Goal: Use online tool/utility: Utilize a website feature to perform a specific function

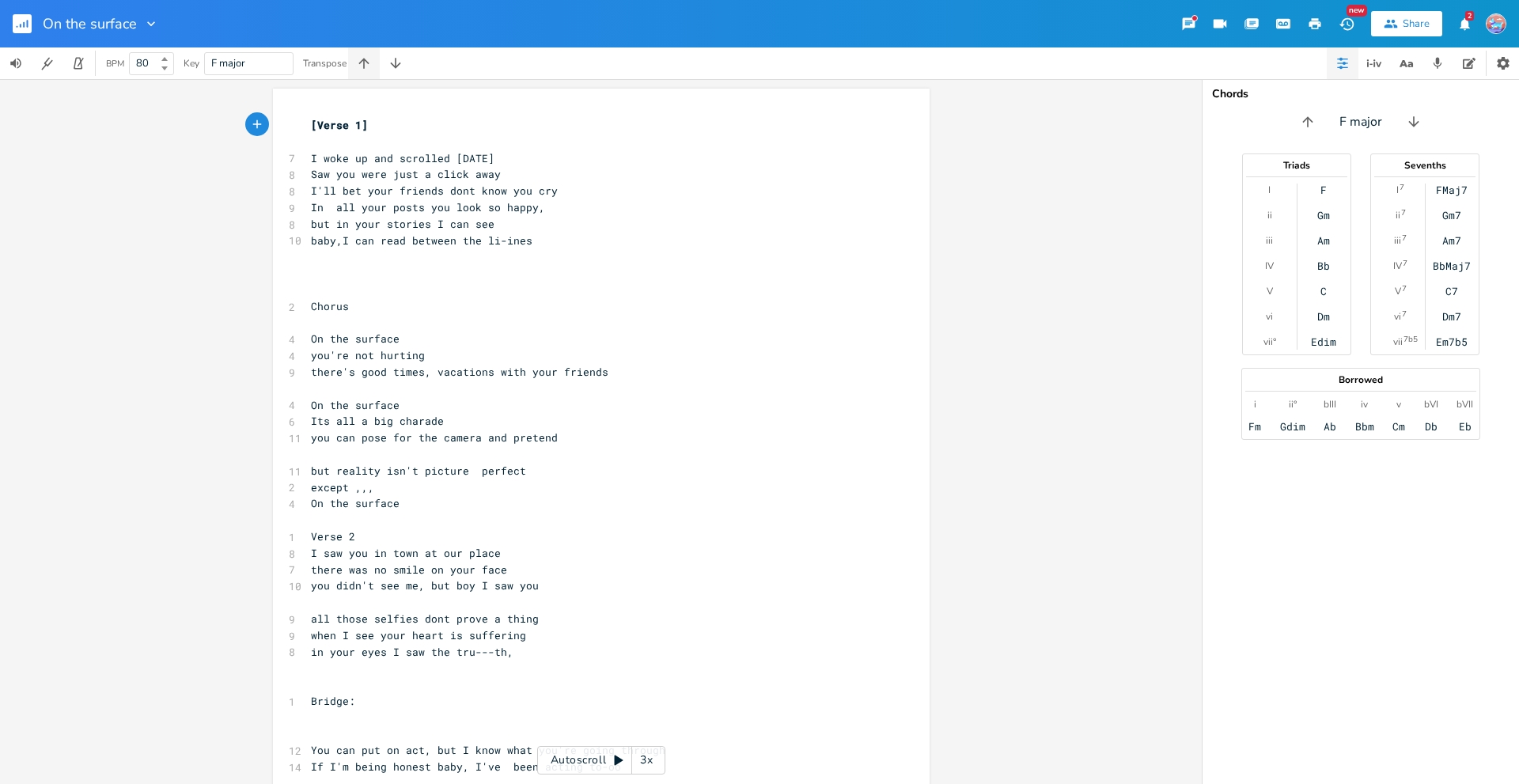
click at [368, 62] on icon "button" at bounding box center [364, 63] width 16 height 16
click at [397, 61] on icon "button" at bounding box center [396, 63] width 11 height 11
click at [398, 62] on icon "button" at bounding box center [396, 63] width 16 height 16
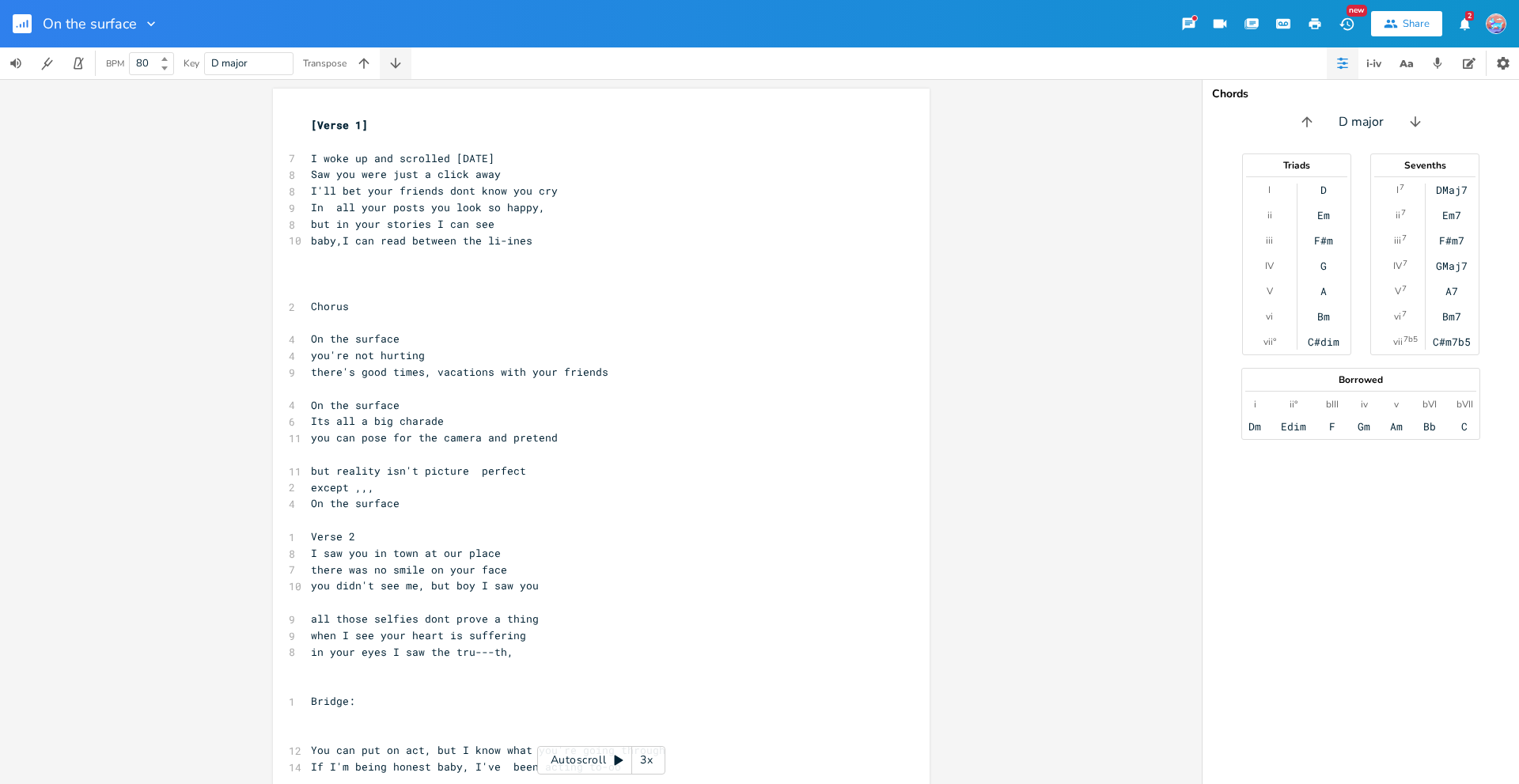
click at [398, 62] on icon "button" at bounding box center [396, 63] width 16 height 16
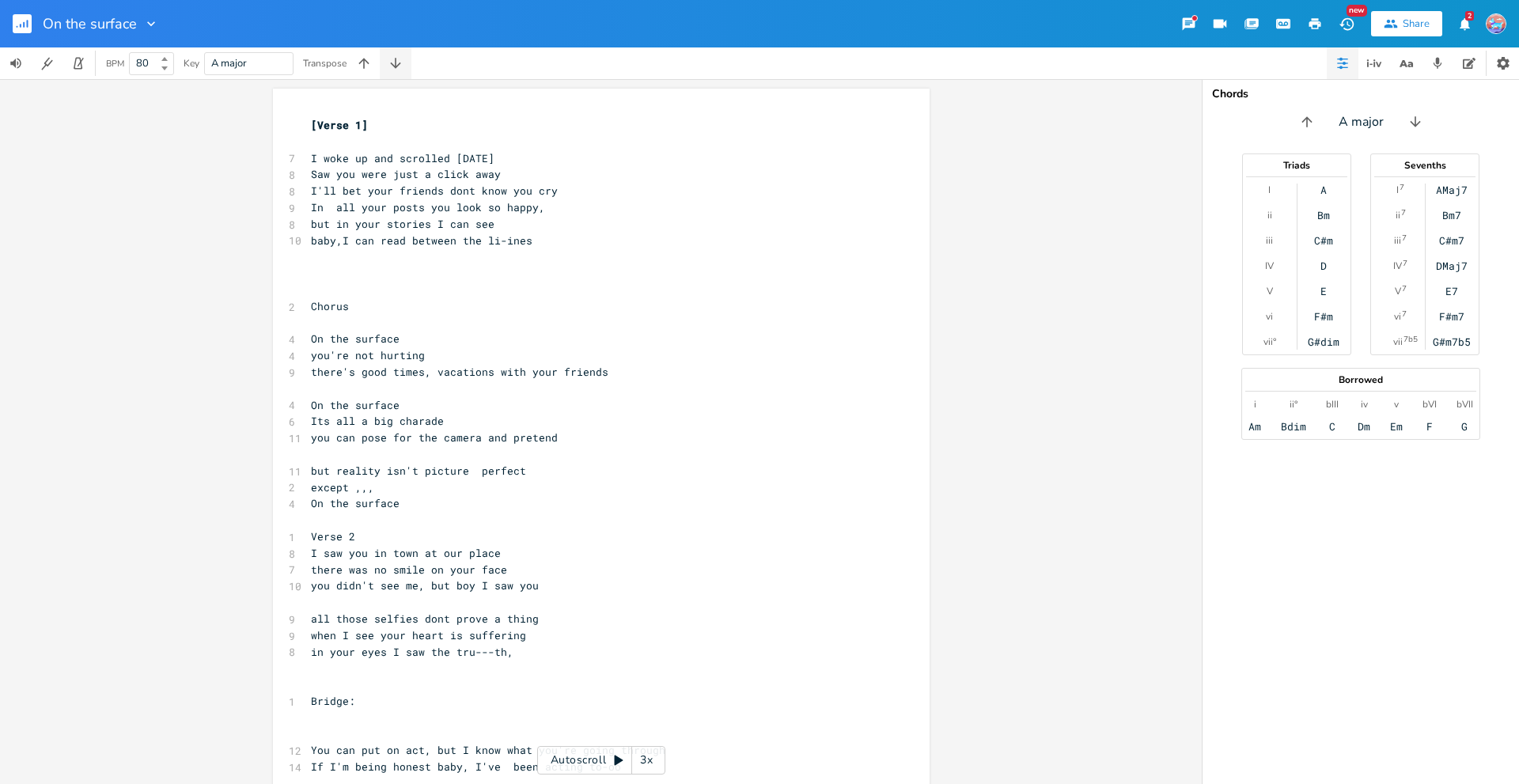
click at [398, 62] on icon "button" at bounding box center [396, 63] width 16 height 16
click at [367, 61] on icon "button" at bounding box center [364, 63] width 11 height 11
click at [1257, 25] on icon "button" at bounding box center [1253, 23] width 12 height 9
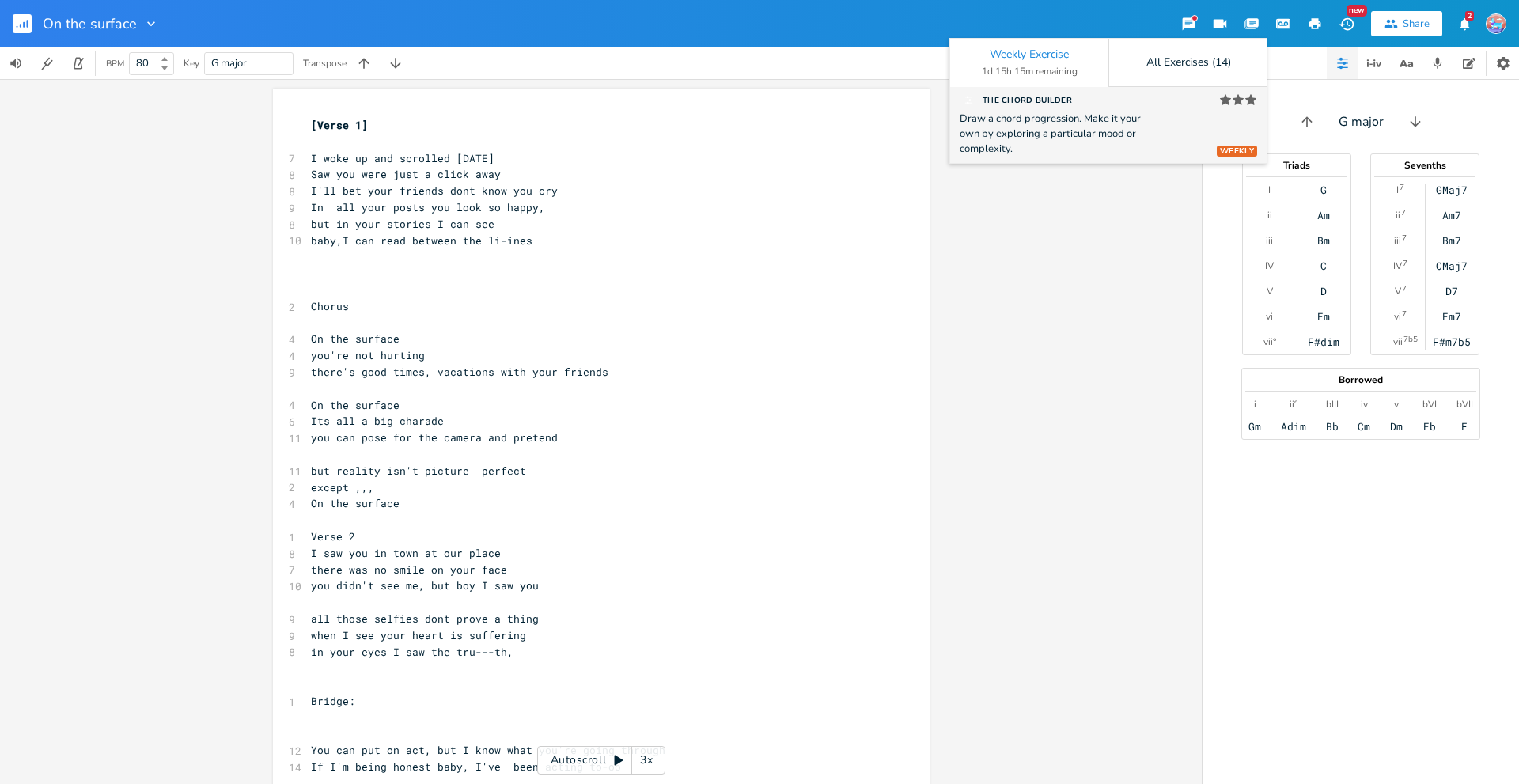
click at [1055, 101] on div "The Chord Builder" at bounding box center [1016, 99] width 112 height 13
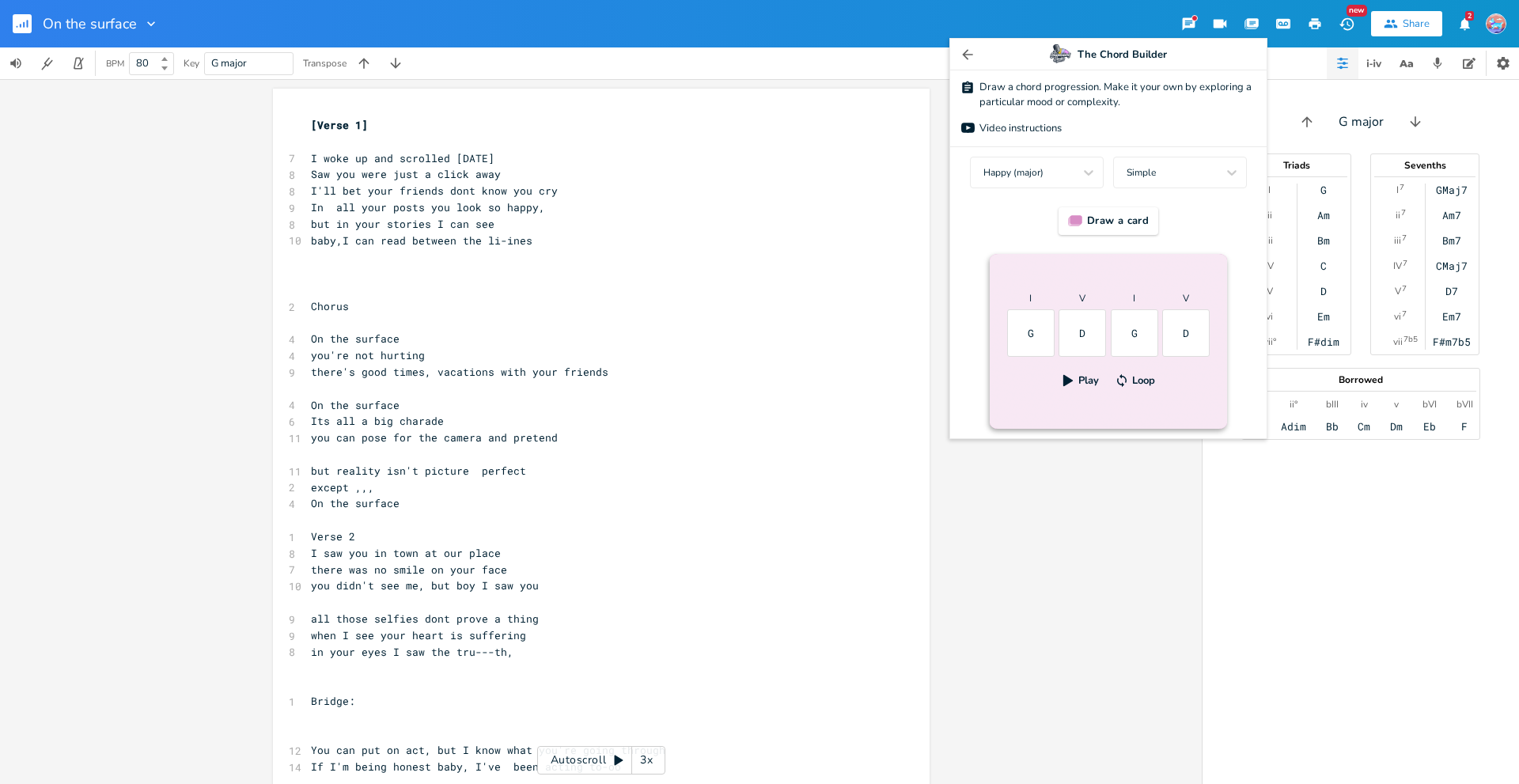
click at [1068, 377] on icon "button" at bounding box center [1068, 381] width 14 height 14
click at [1234, 173] on icon at bounding box center [1231, 173] width 10 height 5
click at [1220, 197] on div "Complex" at bounding box center [1180, 203] width 133 height 28
click at [1064, 377] on icon "button" at bounding box center [1068, 381] width 10 height 12
click at [1089, 169] on icon at bounding box center [1088, 173] width 16 height 16
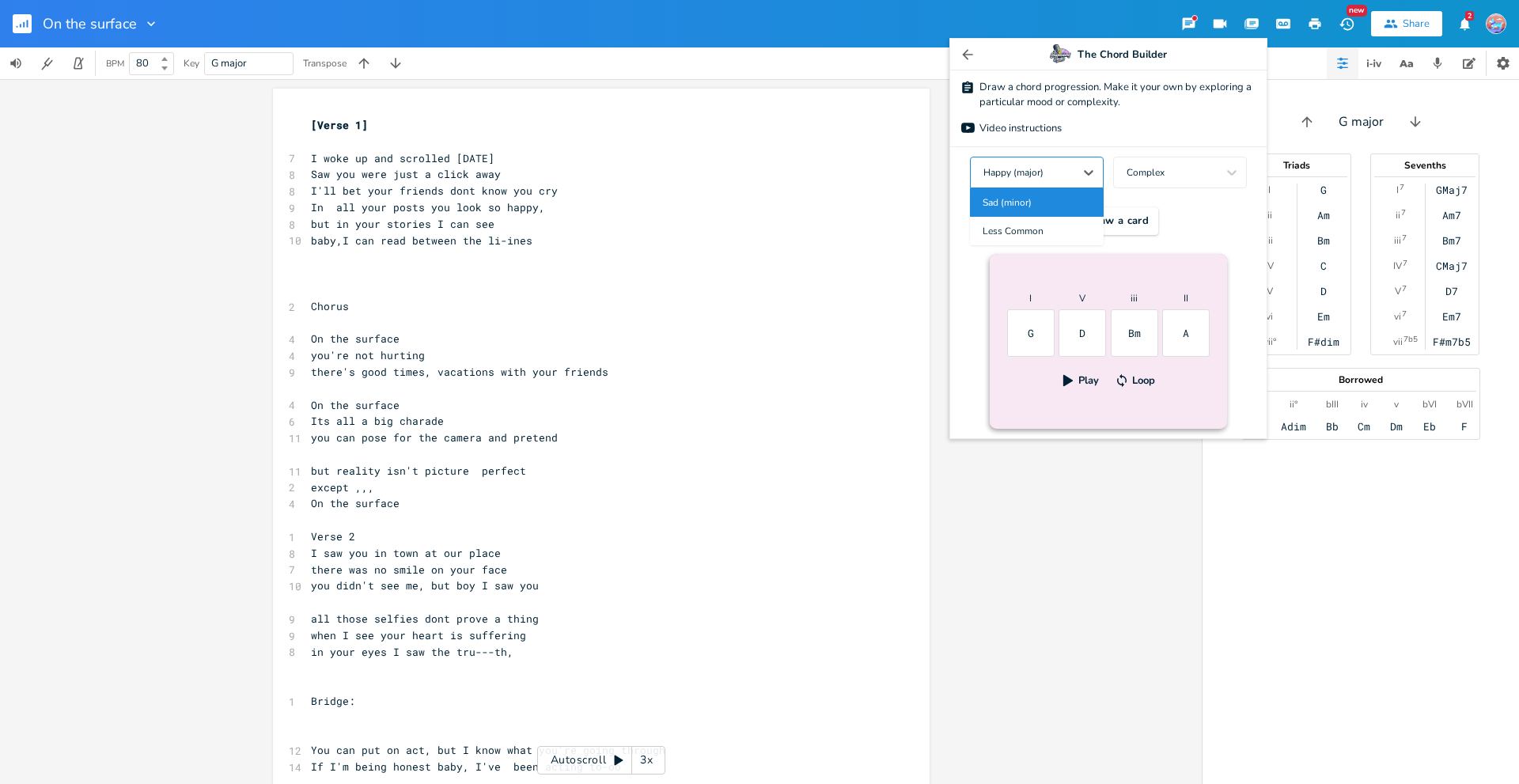
click at [1068, 195] on div "Sad (minor)" at bounding box center [1037, 203] width 133 height 28
click at [1066, 374] on icon "button" at bounding box center [1068, 381] width 14 height 14
click at [1090, 169] on icon at bounding box center [1088, 173] width 16 height 16
click at [1056, 231] on div "Less Common" at bounding box center [1037, 231] width 133 height 28
click at [1069, 379] on icon "button" at bounding box center [1068, 381] width 10 height 12
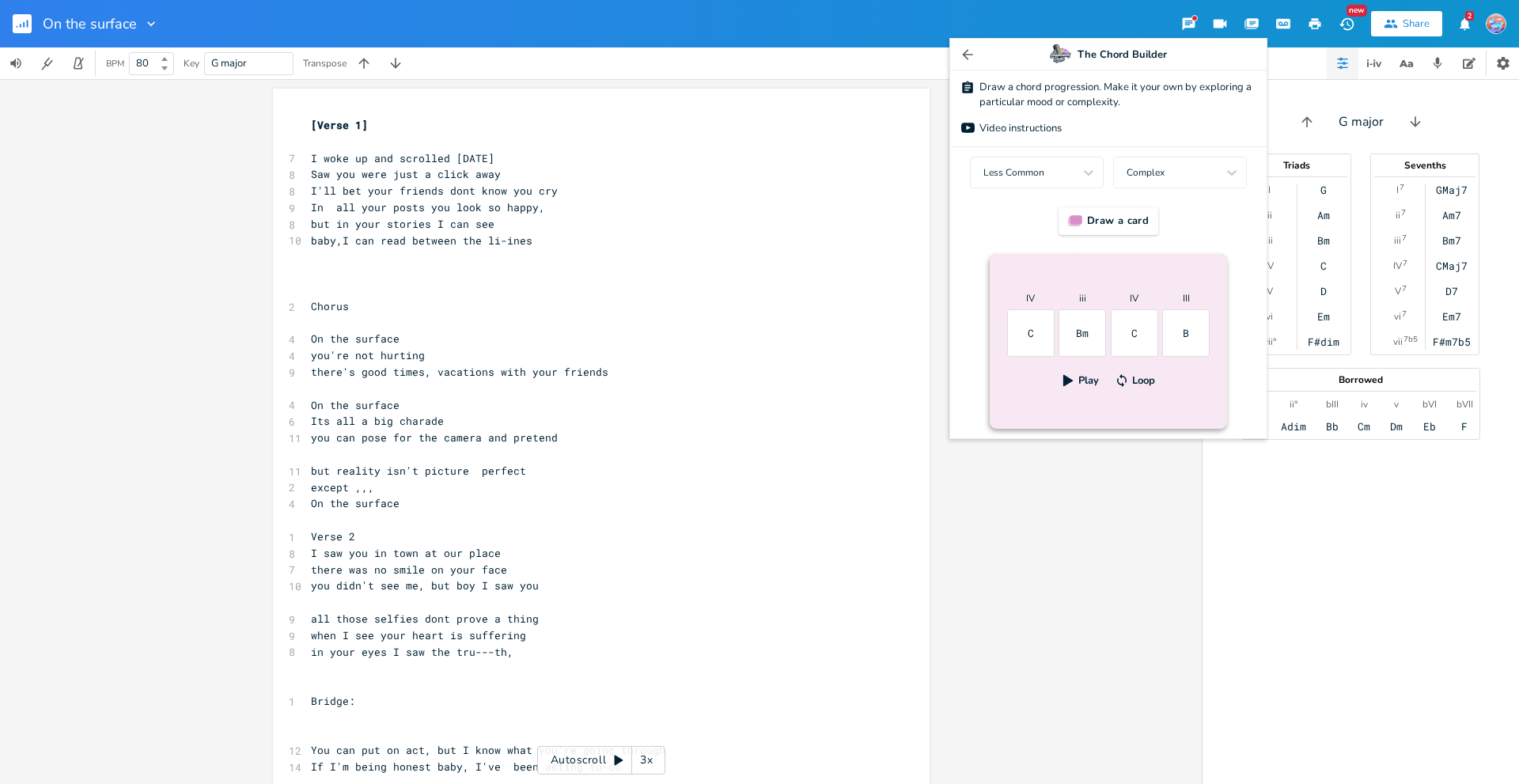
click at [1120, 375] on icon "button" at bounding box center [1122, 381] width 14 height 14
click at [1068, 376] on icon "button" at bounding box center [1068, 381] width 14 height 14
click at [1107, 216] on div "Draw a card" at bounding box center [1109, 221] width 100 height 28
click at [1067, 377] on icon "button" at bounding box center [1068, 381] width 10 height 12
click at [1089, 167] on icon at bounding box center [1088, 173] width 16 height 16
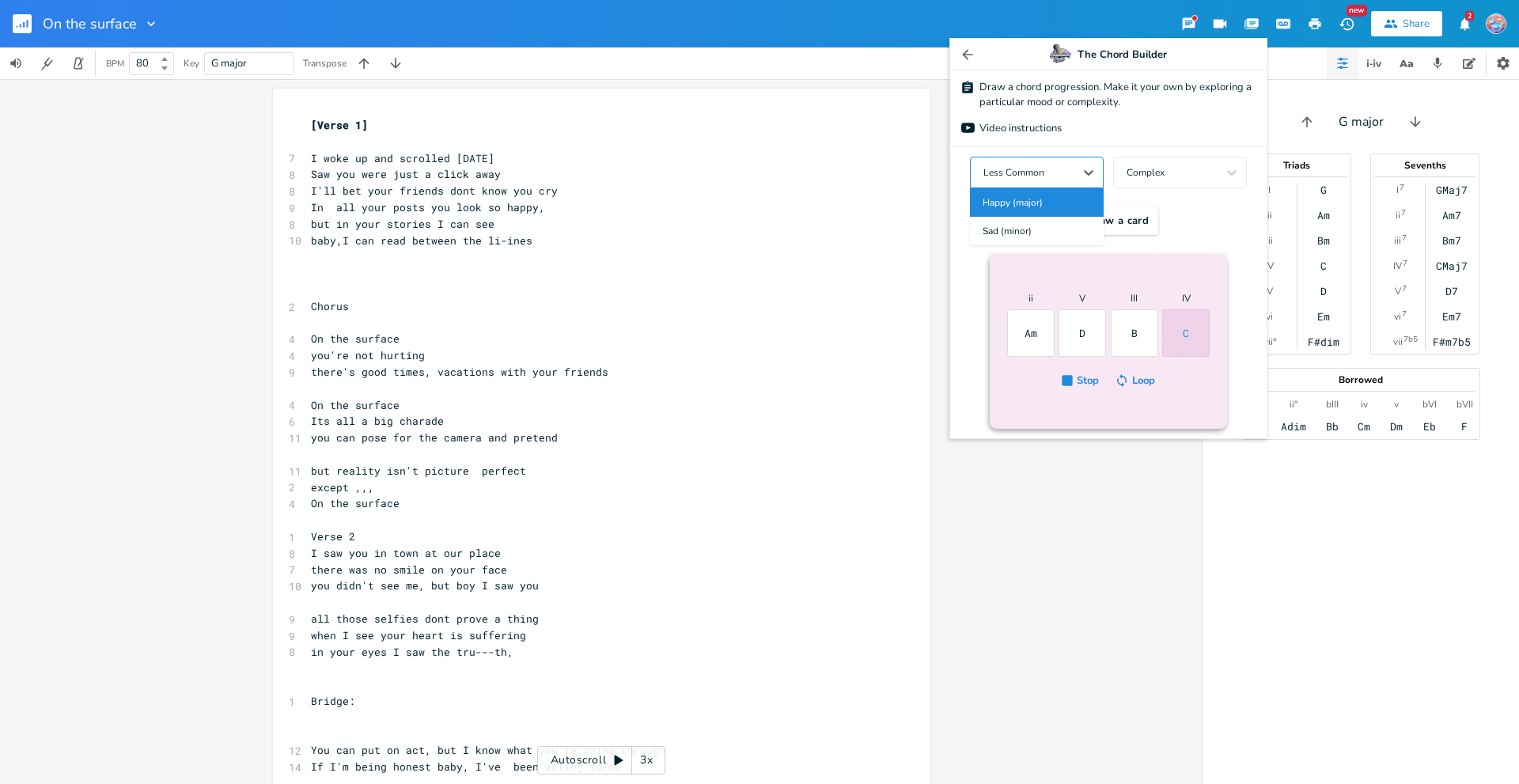
click at [1076, 196] on div "Happy (major)" at bounding box center [1037, 203] width 133 height 28
click at [1088, 218] on div "Draw a card" at bounding box center [1109, 221] width 100 height 28
click at [1066, 377] on icon "button" at bounding box center [1068, 381] width 10 height 12
click at [1087, 220] on div "Draw a card" at bounding box center [1109, 221] width 100 height 28
click at [1067, 378] on icon "button" at bounding box center [1068, 381] width 10 height 12
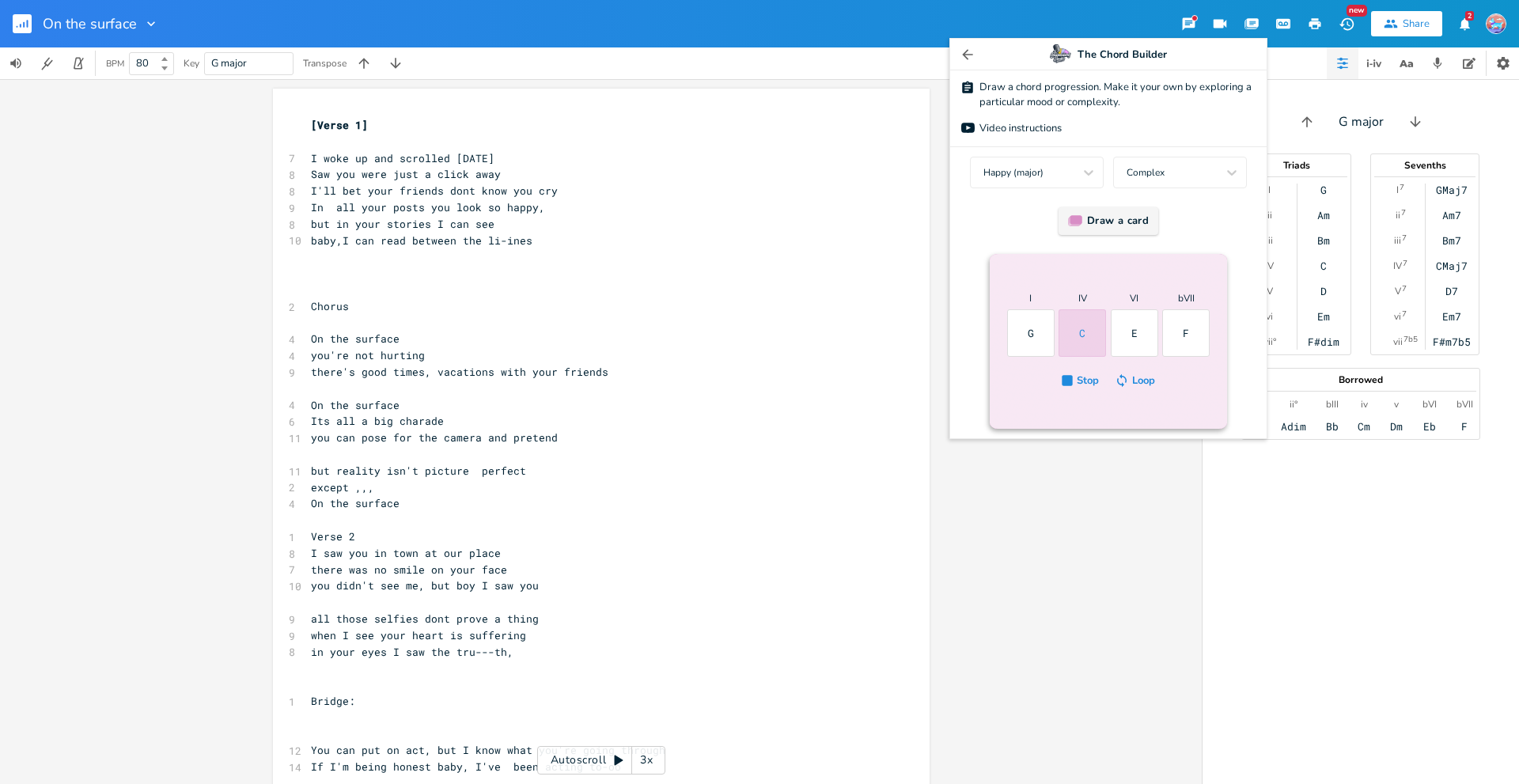
click at [1087, 218] on div "Draw a card" at bounding box center [1109, 221] width 100 height 28
click at [1068, 380] on icon "button" at bounding box center [1068, 381] width 10 height 12
click at [1086, 167] on icon at bounding box center [1088, 173] width 16 height 16
click at [1080, 190] on div "Sad (minor)" at bounding box center [1037, 203] width 133 height 28
click at [1067, 374] on icon "button" at bounding box center [1068, 381] width 14 height 14
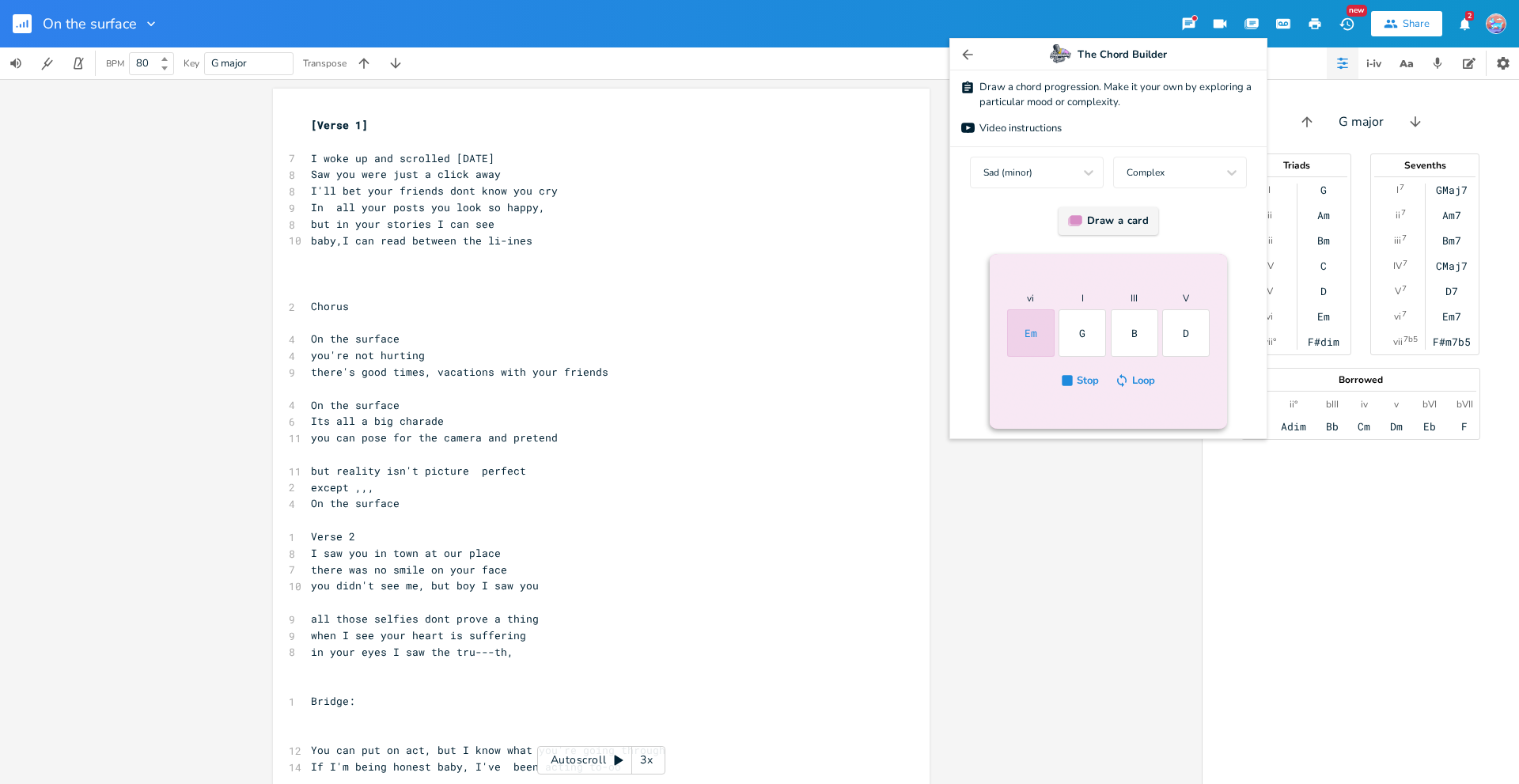
click at [1126, 220] on div "Draw a card" at bounding box center [1109, 221] width 100 height 28
click at [1064, 376] on icon "button" at bounding box center [1068, 381] width 10 height 12
click at [1112, 217] on div "Draw a card" at bounding box center [1109, 221] width 100 height 28
click at [1112, 218] on div "Draw a card" at bounding box center [1109, 221] width 100 height 28
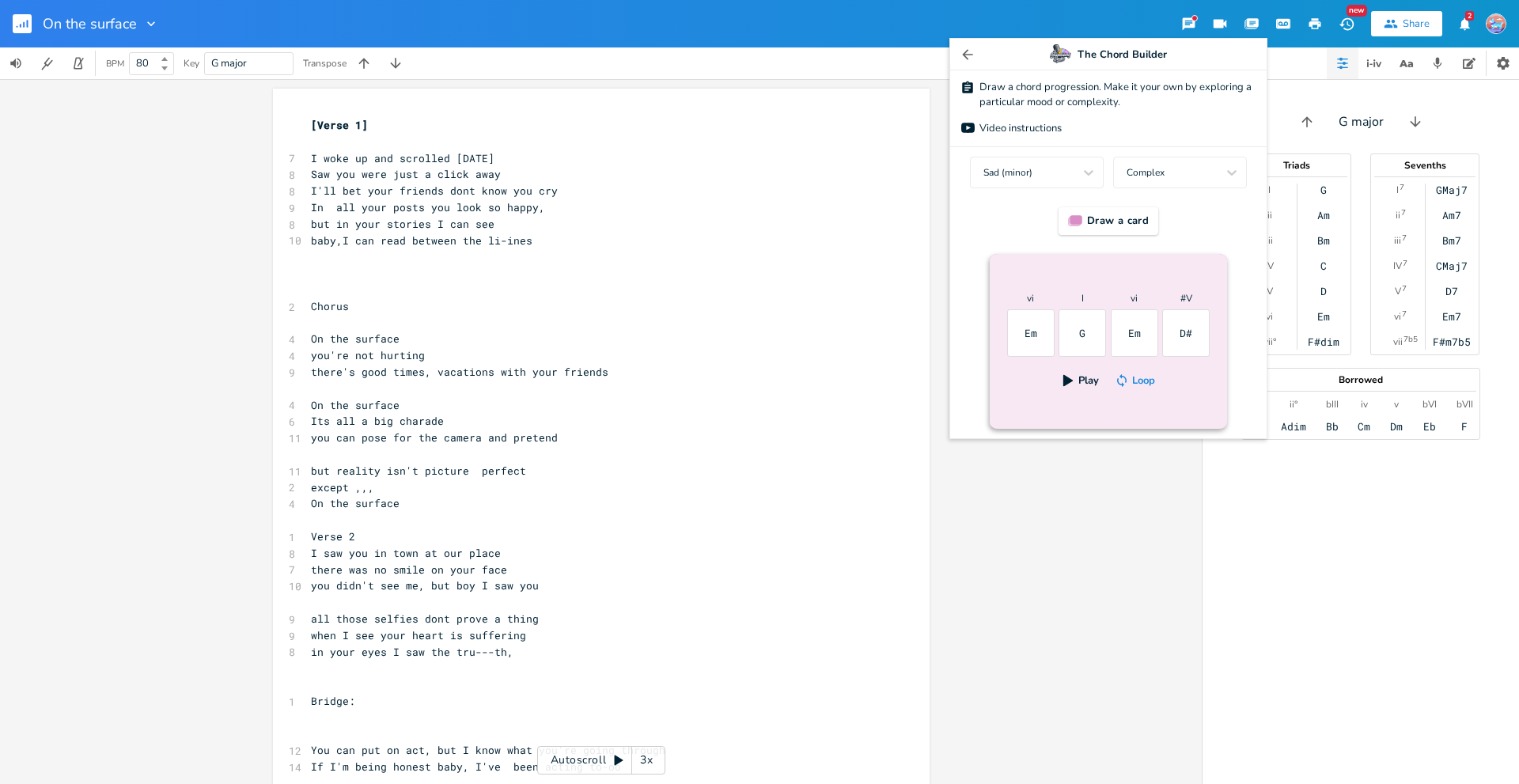
click at [1066, 377] on icon "button" at bounding box center [1068, 381] width 10 height 12
click at [1076, 220] on icon at bounding box center [1075, 221] width 13 height 11
click at [1066, 377] on icon "button" at bounding box center [1068, 381] width 14 height 14
click at [1230, 170] on icon at bounding box center [1232, 173] width 16 height 16
click at [1202, 196] on div "Simple" at bounding box center [1180, 203] width 133 height 28
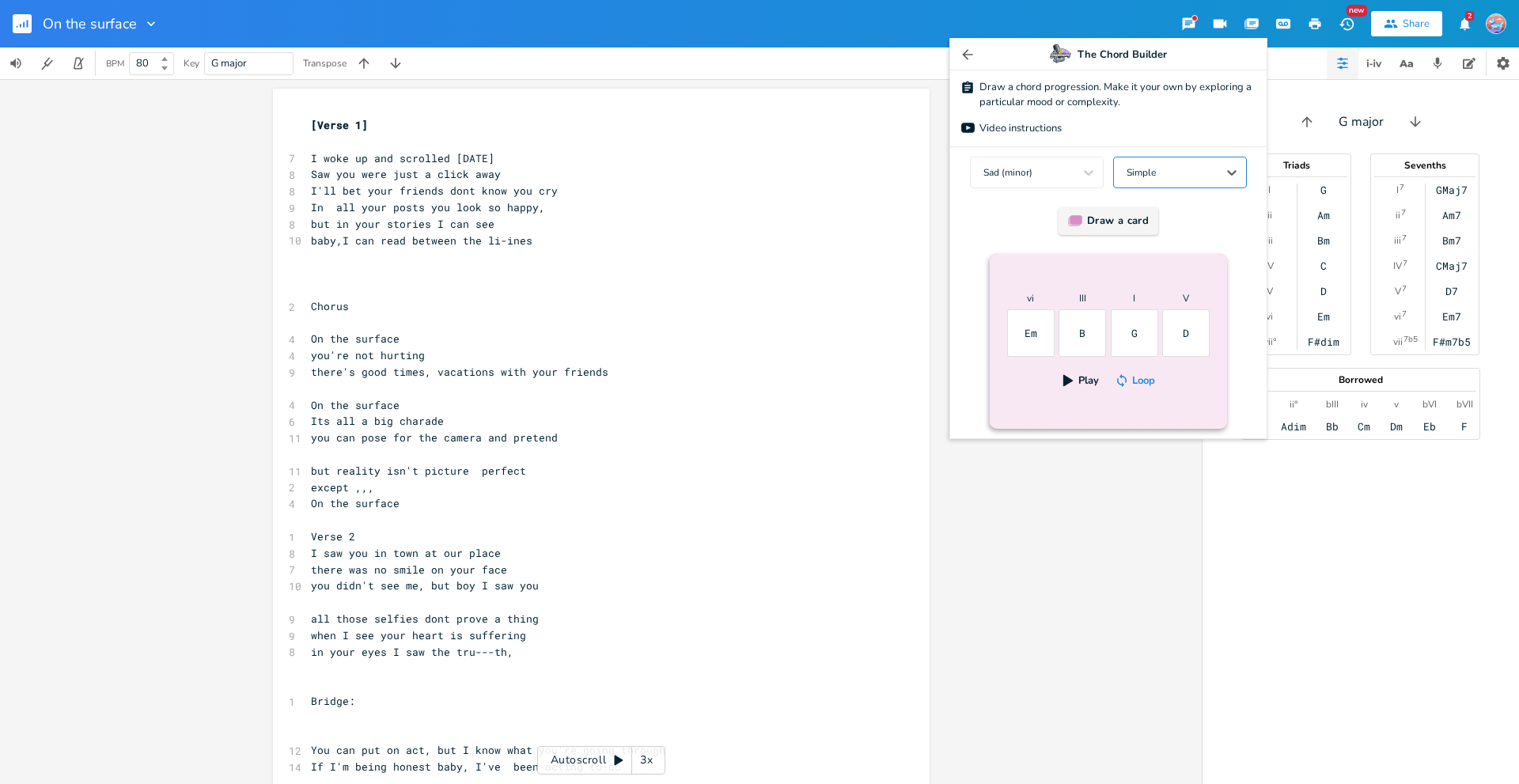
click at [1075, 218] on icon at bounding box center [1075, 221] width 13 height 11
click at [1064, 379] on icon "button" at bounding box center [1068, 381] width 10 height 12
click at [1112, 210] on div "Draw a card" at bounding box center [1109, 221] width 100 height 28
click at [1104, 221] on div "Draw a card" at bounding box center [1109, 221] width 100 height 28
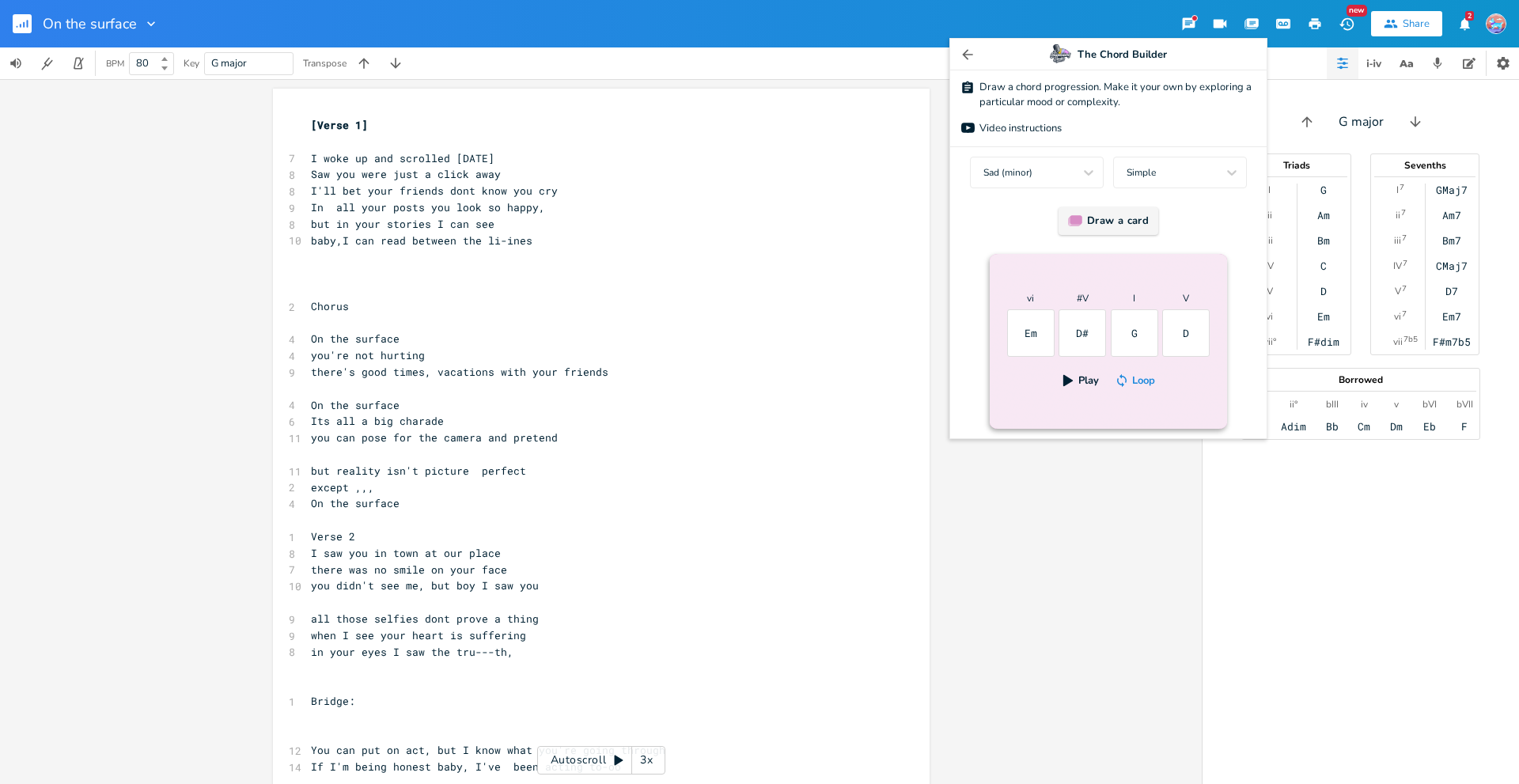
click at [1104, 221] on div "Draw a card" at bounding box center [1109, 221] width 100 height 28
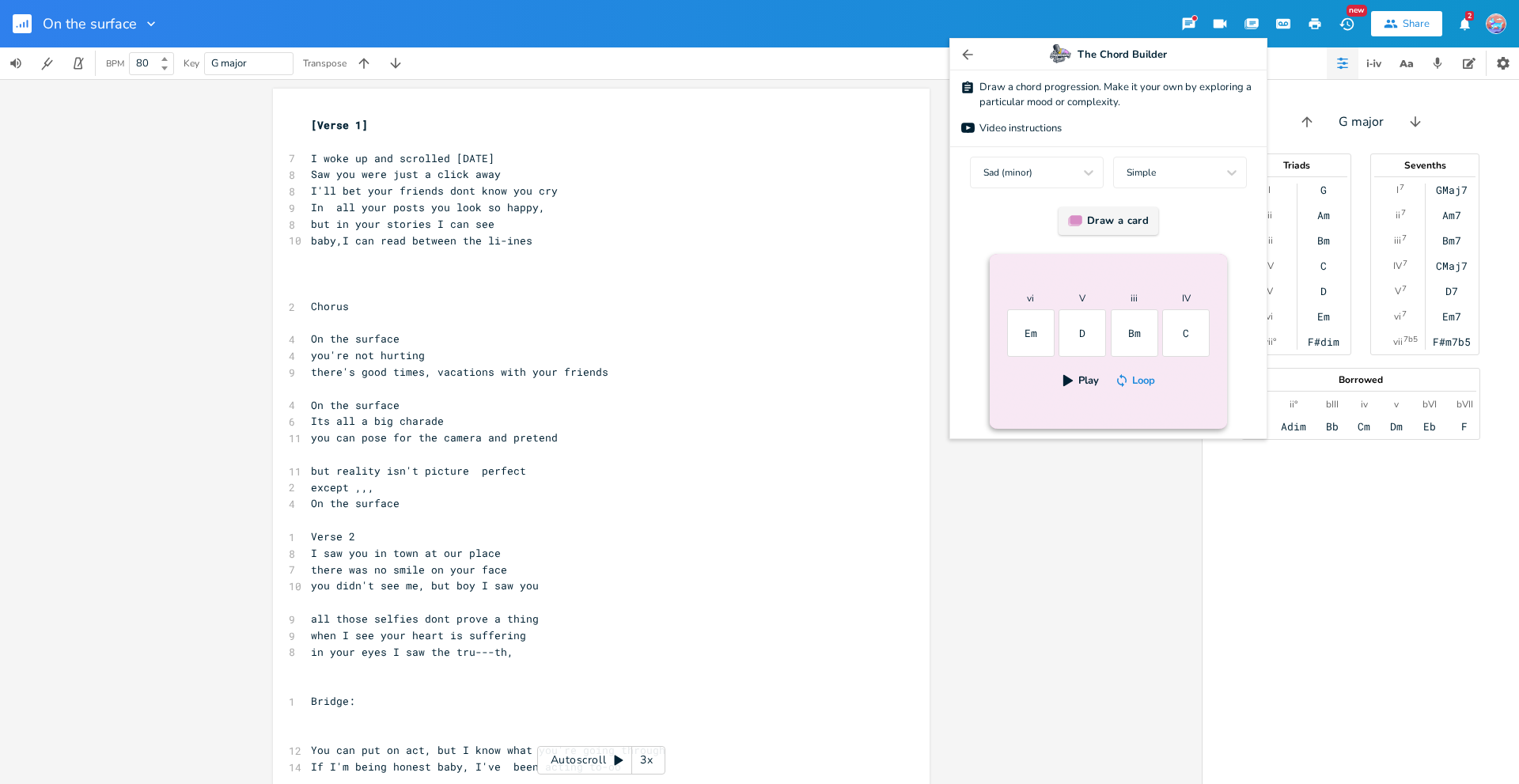
click at [1104, 221] on div "Draw a card" at bounding box center [1109, 221] width 100 height 28
click at [1104, 219] on div "Draw a card" at bounding box center [1109, 221] width 100 height 28
click at [1104, 218] on div "Draw a card" at bounding box center [1109, 221] width 100 height 28
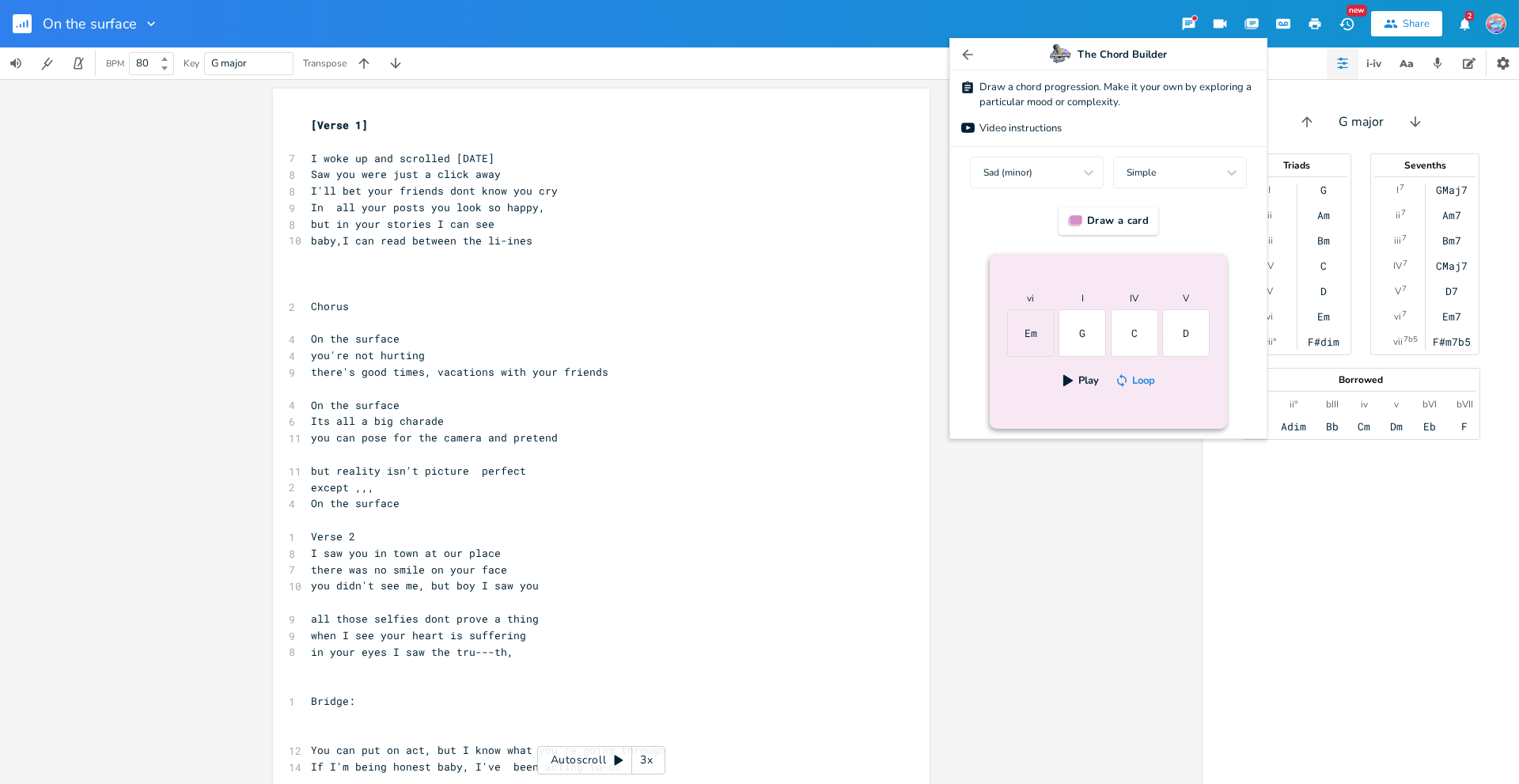
click at [1026, 332] on div "Em" at bounding box center [1030, 333] width 47 height 47
click at [1088, 171] on icon at bounding box center [1088, 173] width 16 height 16
click at [1074, 191] on div "Happy (major)" at bounding box center [1037, 203] width 133 height 28
click at [1024, 332] on div "G" at bounding box center [1030, 333] width 47 height 47
click at [1063, 376] on icon "button" at bounding box center [1068, 381] width 14 height 14
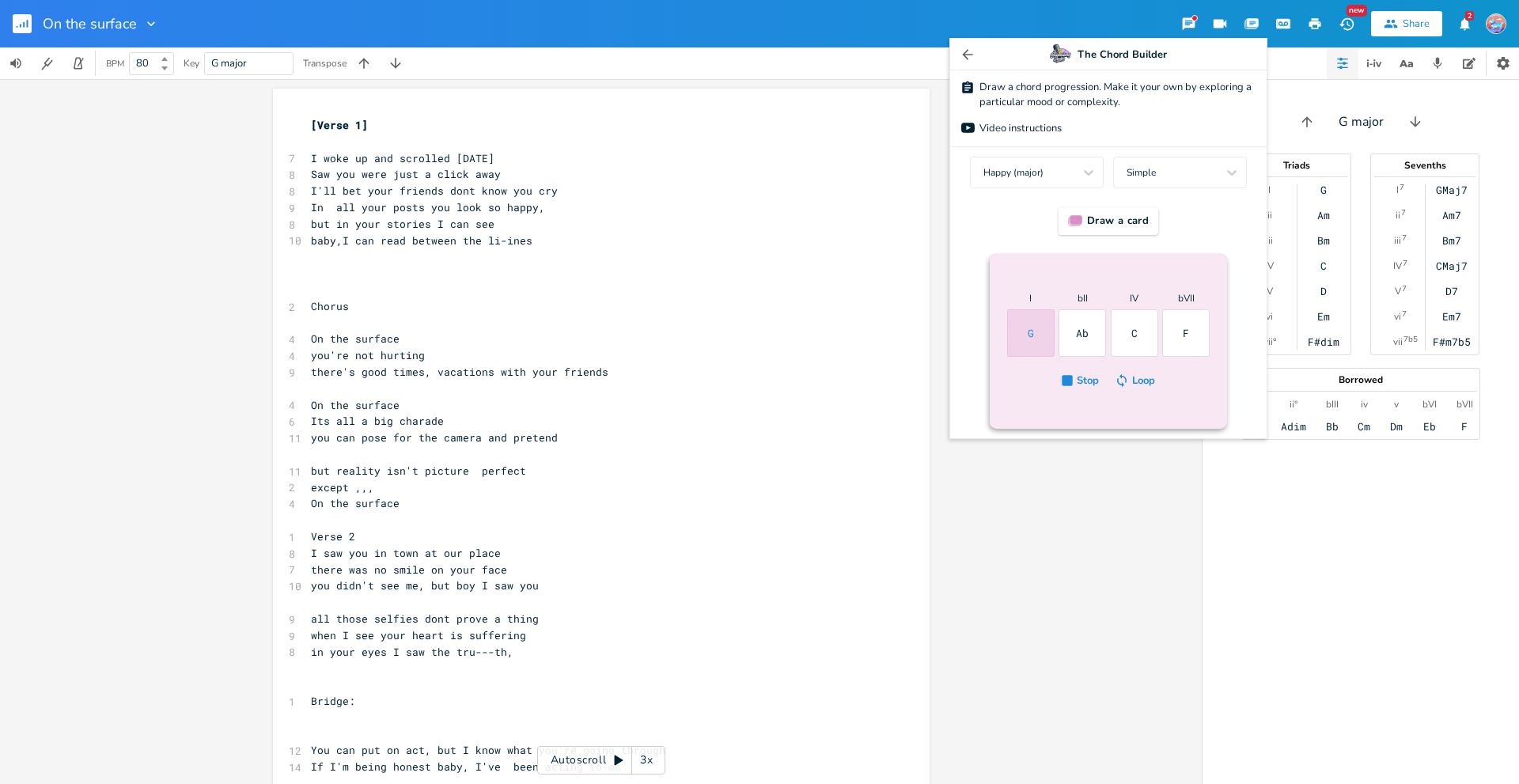
click at [1144, 375] on span "Loop" at bounding box center [1144, 381] width 23 height 14
click at [1087, 335] on div "Ab" at bounding box center [1082, 333] width 47 height 47
click at [1023, 124] on div "Video instructions" at bounding box center [1021, 129] width 82 height 11
click at [970, 53] on icon "button" at bounding box center [967, 54] width 16 height 16
